Goal: Task Accomplishment & Management: Manage account settings

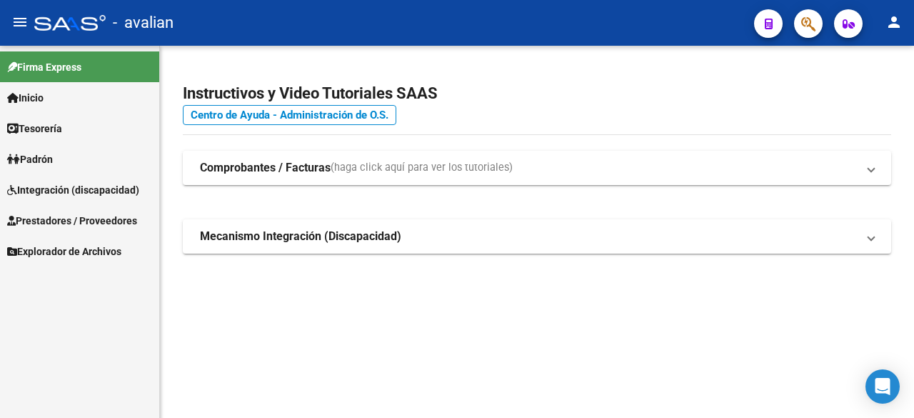
click at [105, 191] on span "Integración (discapacidad)" at bounding box center [73, 190] width 132 height 16
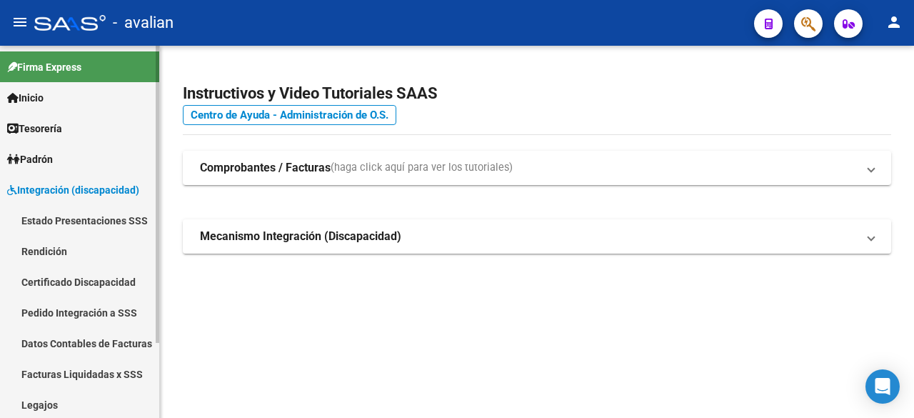
scroll to position [94, 0]
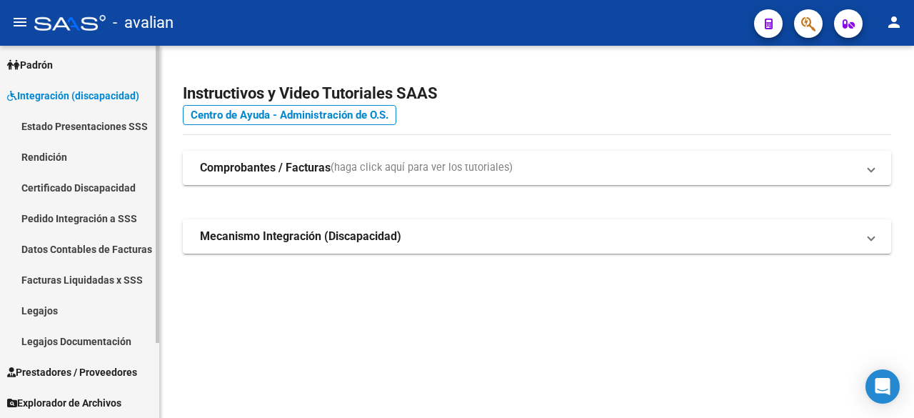
click at [41, 308] on link "Legajos" at bounding box center [79, 310] width 159 height 31
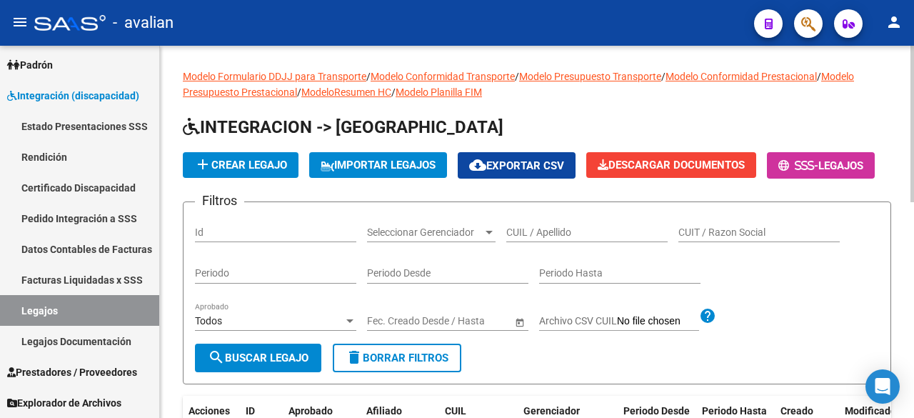
click at [604, 238] on input "CUIL / Apellido" at bounding box center [586, 232] width 161 height 12
paste input "20494058198"
type input "20494058198"
click at [246, 372] on button "search Buscar Legajo" at bounding box center [258, 357] width 126 height 29
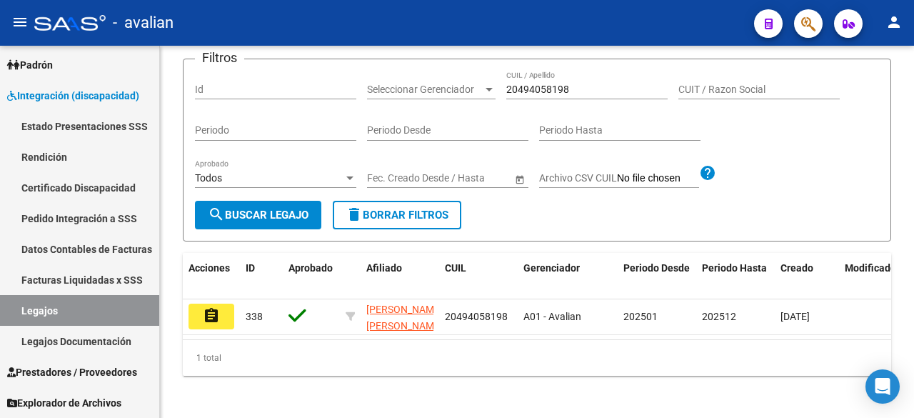
click at [194, 329] on button "assignment" at bounding box center [211, 316] width 46 height 26
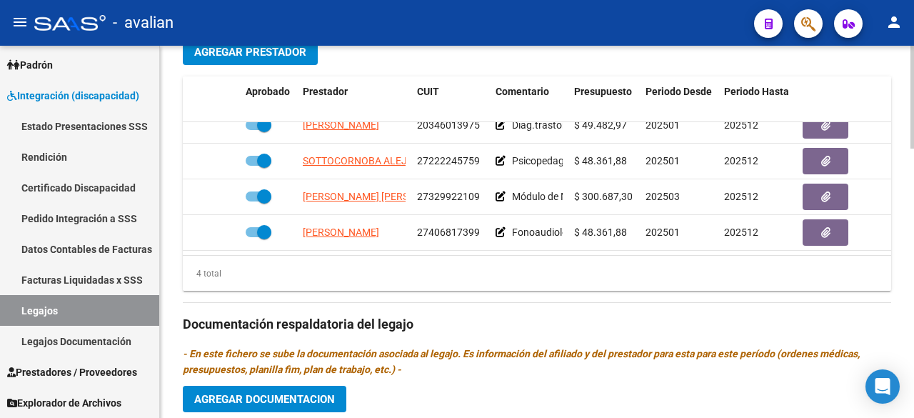
scroll to position [785, 0]
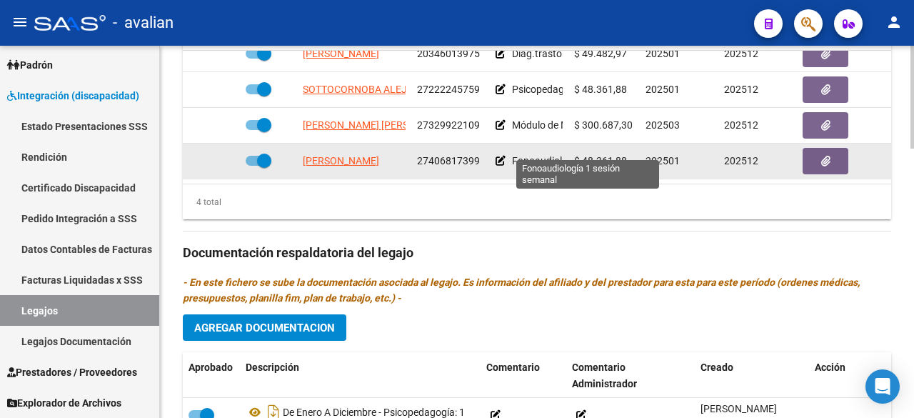
click at [535, 155] on span "Fonoaudiología 1 sesión semanal" at bounding box center [586, 160] width 148 height 11
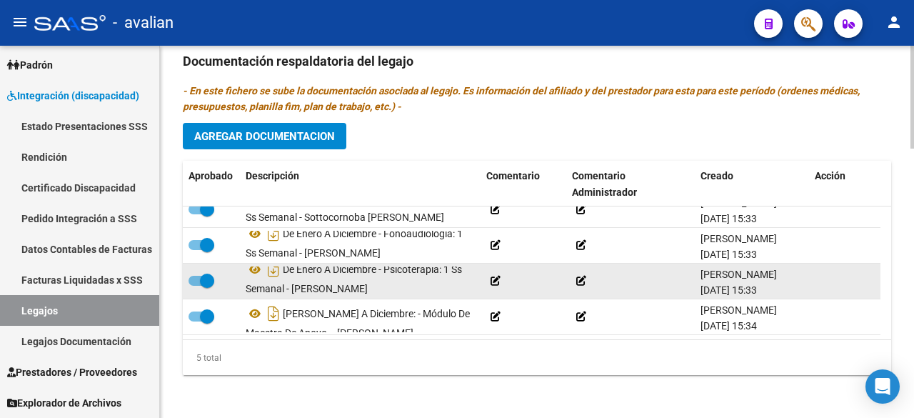
scroll to position [0, 0]
click at [193, 276] on span at bounding box center [201, 281] width 26 height 10
click at [195, 286] on input "checkbox" at bounding box center [195, 286] width 1 height 1
checkbox input "false"
click at [378, 283] on icon at bounding box center [373, 288] width 10 height 10
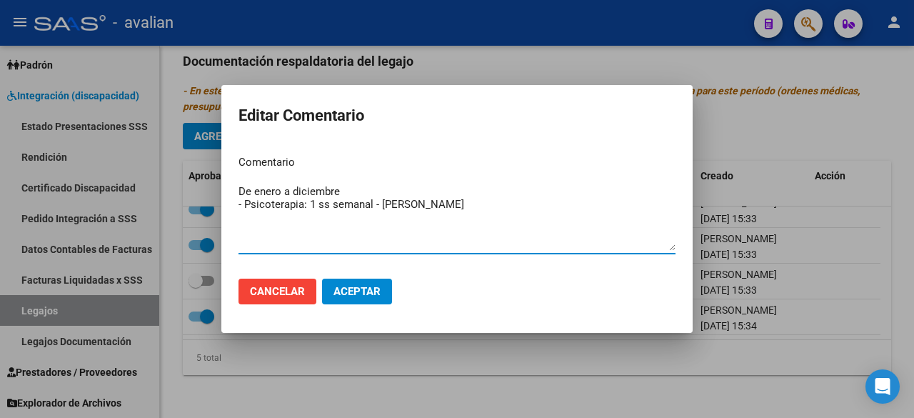
drag, startPoint x: 337, startPoint y: 194, endPoint x: 293, endPoint y: 189, distance: 43.8
click at [293, 189] on textarea "De enero a diciembre - Psicoterapia: 1 ss semanal - [PERSON_NAME]" at bounding box center [456, 216] width 437 height 67
type textarea "De enero a julio - Psicoterapia: 1 ss semanal - [PERSON_NAME]"
click at [353, 289] on span "Aceptar" at bounding box center [356, 291] width 47 height 13
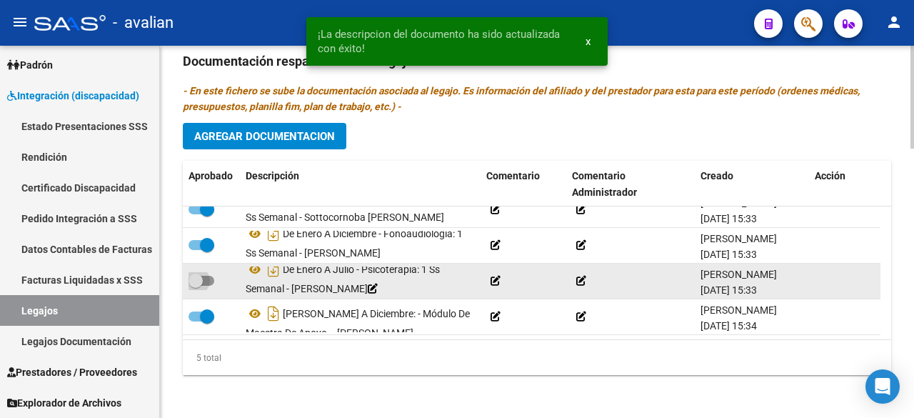
click at [206, 276] on span at bounding box center [201, 281] width 26 height 10
click at [196, 286] on input "checkbox" at bounding box center [195, 286] width 1 height 1
checkbox input "true"
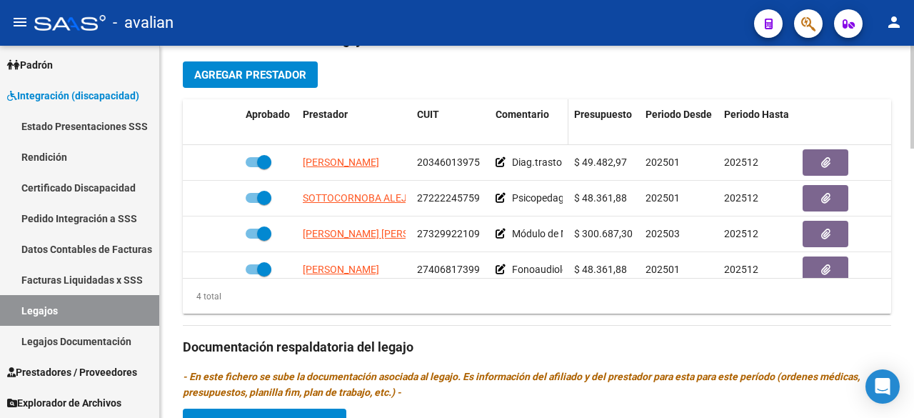
scroll to position [548, 0]
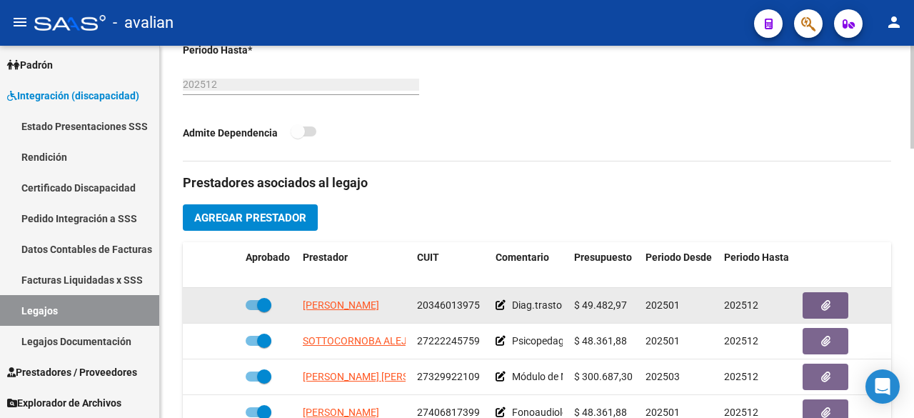
click at [251, 300] on span at bounding box center [259, 305] width 26 height 10
click at [252, 310] on input "checkbox" at bounding box center [252, 310] width 1 height 1
checkbox input "false"
click at [214, 302] on icon at bounding box center [219, 305] width 10 height 10
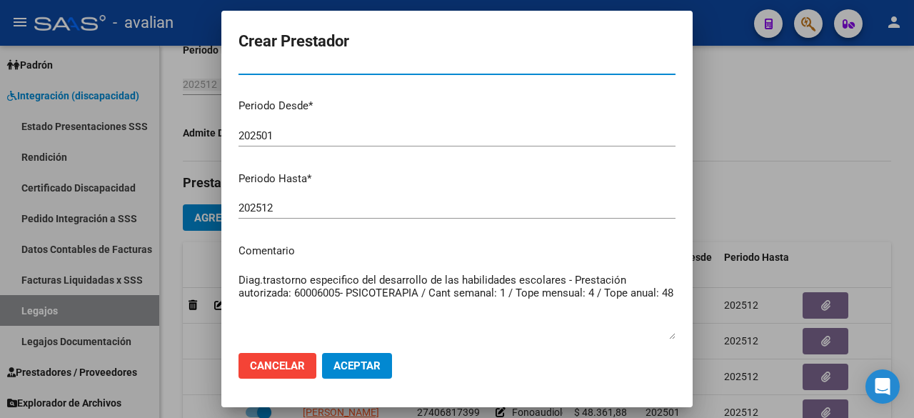
scroll to position [214, 0]
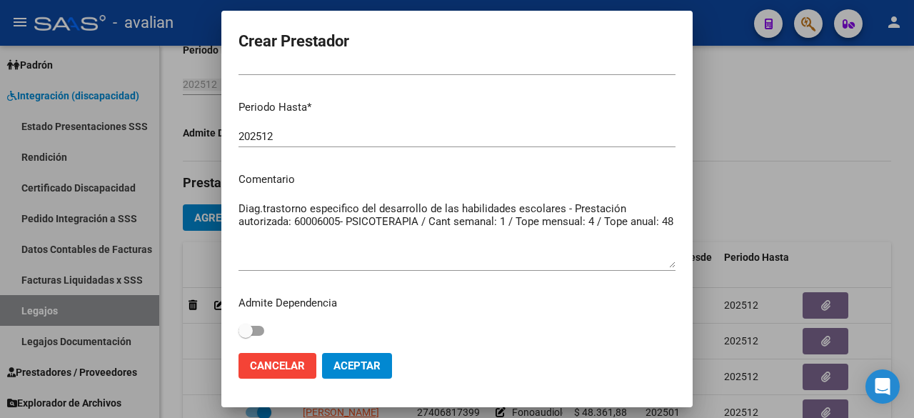
click at [291, 135] on input "202512" at bounding box center [456, 136] width 437 height 13
type input "202507"
click at [363, 371] on span "Aceptar" at bounding box center [356, 365] width 47 height 13
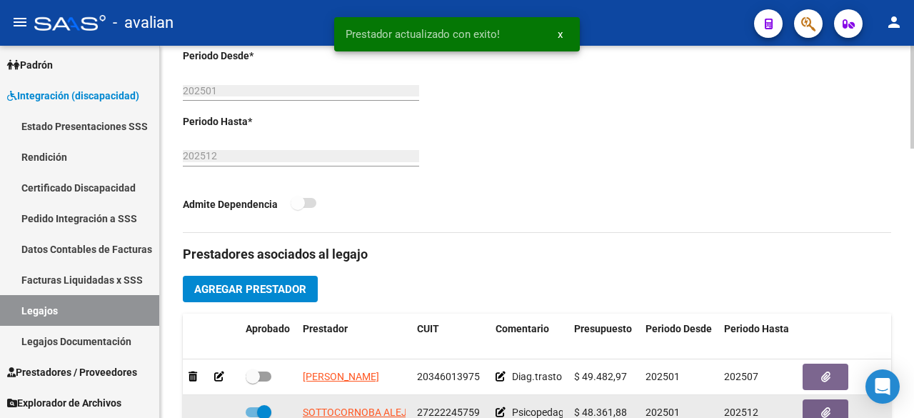
scroll to position [548, 0]
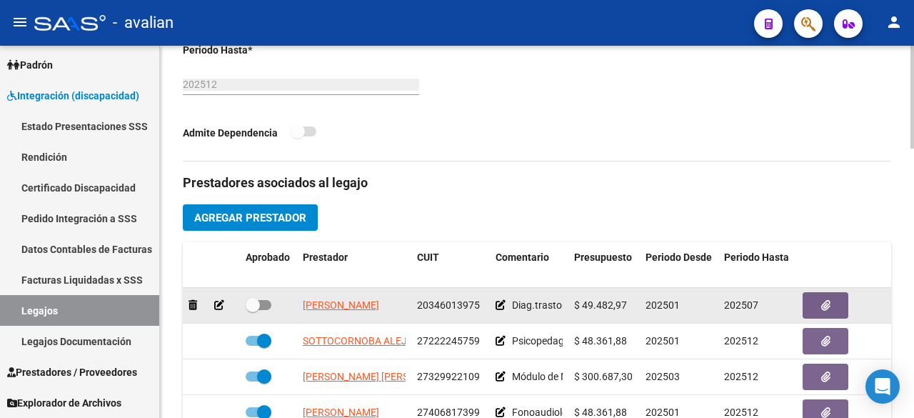
click at [266, 305] on span at bounding box center [259, 305] width 26 height 10
click at [253, 310] on input "checkbox" at bounding box center [252, 310] width 1 height 1
checkbox input "true"
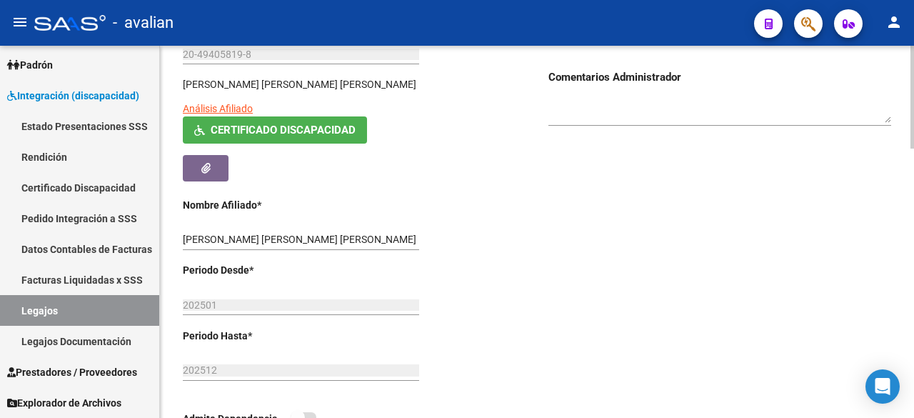
scroll to position [0, 0]
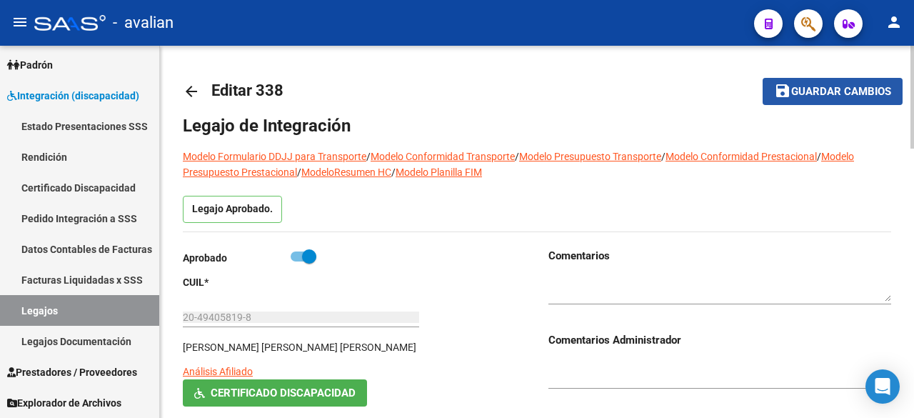
click at [886, 99] on button "save Guardar cambios" at bounding box center [832, 91] width 140 height 26
